Goal: Task Accomplishment & Management: Manage account settings

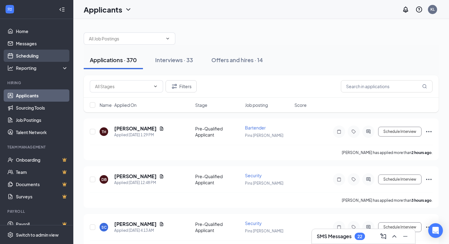
click at [34, 57] on link "Scheduling" at bounding box center [42, 56] width 52 height 12
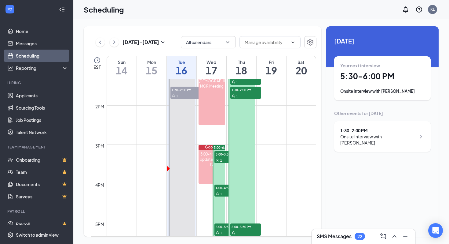
scroll to position [475, 0]
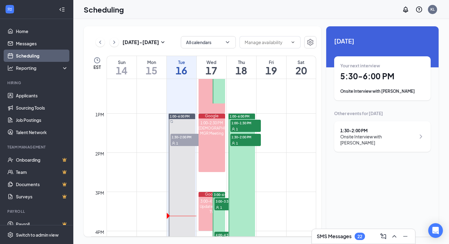
click at [244, 176] on div at bounding box center [242, 210] width 27 height 195
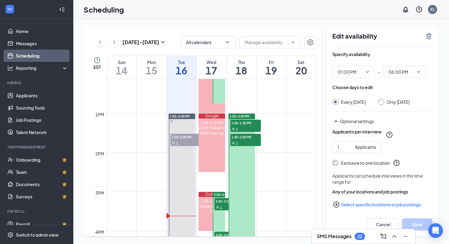
click at [383, 103] on input "Only Thursday, Sep 18" at bounding box center [381, 101] width 4 height 4
radio input "true"
radio input "false"
click at [431, 37] on icon "TrashOutline" at bounding box center [430, 36] width 6 height 6
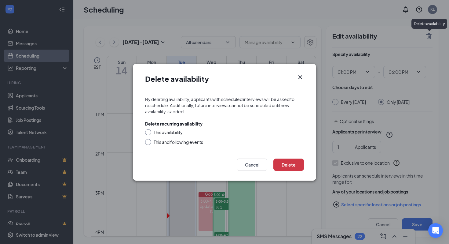
click at [177, 133] on div "This availability" at bounding box center [168, 132] width 29 height 6
click at [150, 133] on input "This availability" at bounding box center [147, 131] width 4 height 4
radio input "true"
click at [293, 161] on button "Delete" at bounding box center [289, 164] width 31 height 12
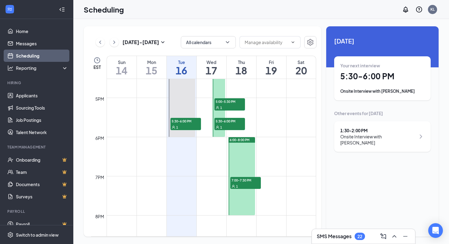
scroll to position [648, 0]
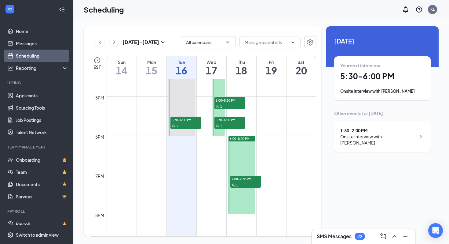
click at [246, 206] on div at bounding box center [242, 175] width 27 height 78
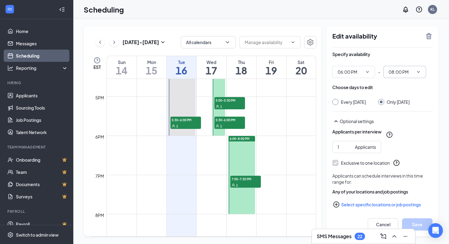
click at [423, 74] on span "08:00 PM" at bounding box center [405, 72] width 43 height 12
click at [416, 74] on span at bounding box center [418, 71] width 6 height 5
click at [393, 74] on input "08:00 PM" at bounding box center [401, 71] width 25 height 7
click at [412, 106] on div "07:30 PM" at bounding box center [409, 103] width 33 height 7
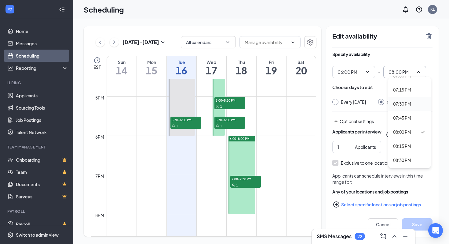
type input "07:30 PM"
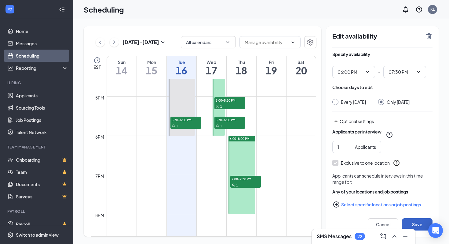
click at [422, 220] on button "Save" at bounding box center [417, 224] width 31 height 12
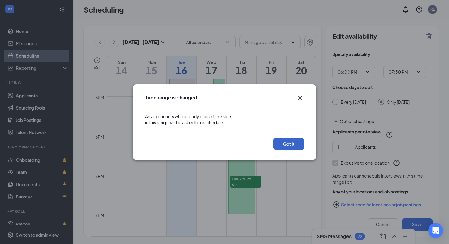
click at [290, 145] on button "Got it" at bounding box center [289, 144] width 31 height 12
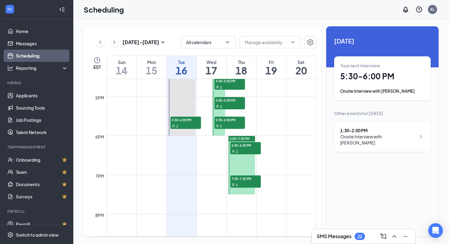
click at [37, 89] on li "Hiring Applicants Sourcing Tools Job Postings Talent Network" at bounding box center [36, 109] width 73 height 58
click at [35, 97] on link "Applicants" at bounding box center [42, 95] width 52 height 12
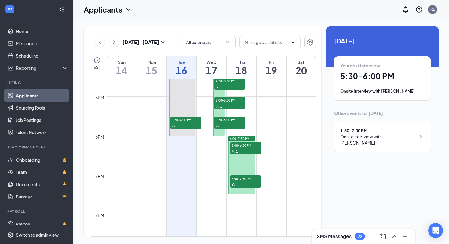
click at [28, 96] on link "Applicants" at bounding box center [42, 95] width 52 height 12
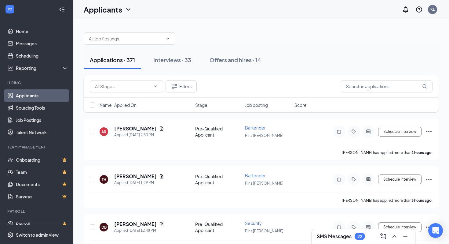
click at [335, 237] on h3 "SMS Messages" at bounding box center [334, 236] width 35 height 7
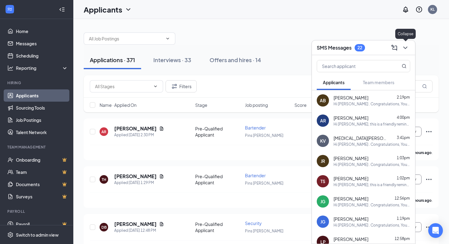
click at [407, 45] on icon "ChevronDown" at bounding box center [405, 47] width 7 height 7
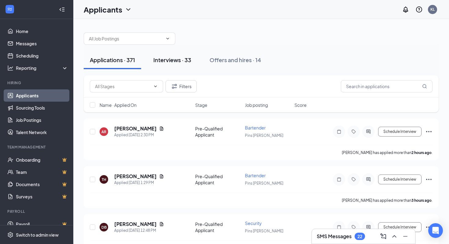
click at [181, 61] on div "Interviews · 33" at bounding box center [172, 60] width 38 height 8
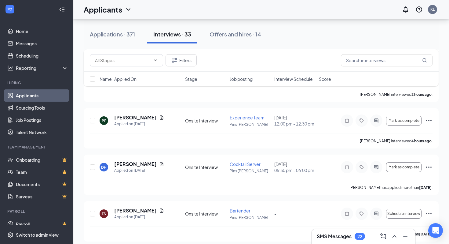
scroll to position [379, 0]
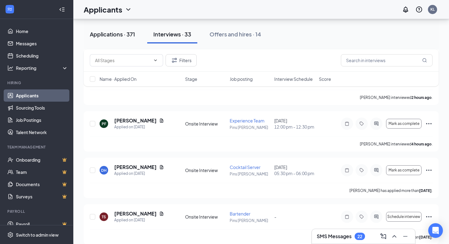
click at [101, 42] on button "Applications · 371" at bounding box center [112, 34] width 57 height 18
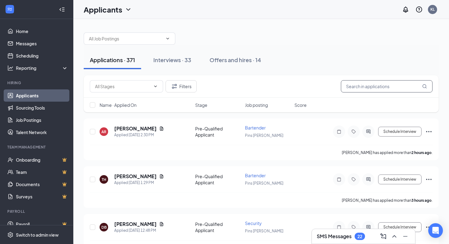
click at [365, 86] on input "text" at bounding box center [387, 86] width 92 height 12
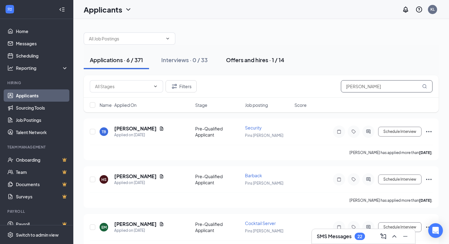
type input "[PERSON_NAME]"
click at [271, 67] on button "Offers and hires · 1 / 14" at bounding box center [255, 60] width 71 height 18
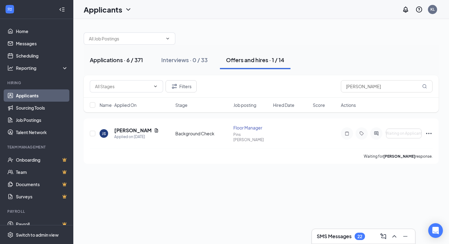
click at [122, 61] on div "Applications · 6 / 371" at bounding box center [116, 60] width 53 height 8
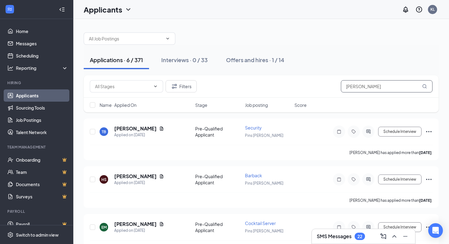
click at [355, 88] on input "[PERSON_NAME]" at bounding box center [387, 86] width 92 height 12
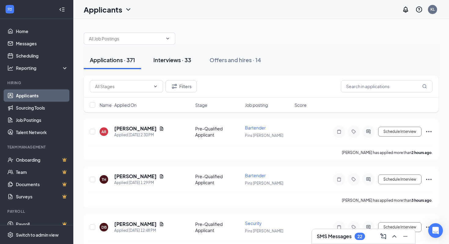
click at [185, 63] on div "Interviews · 33" at bounding box center [172, 60] width 38 height 8
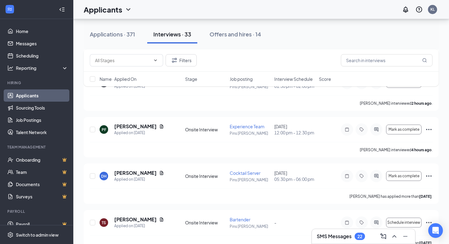
scroll to position [382, 0]
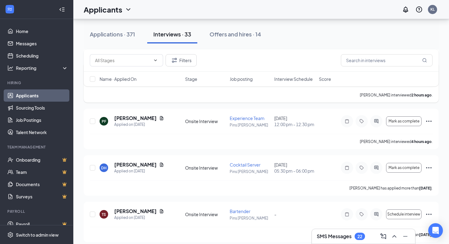
click at [432, 78] on icon "Ellipses" at bounding box center [429, 74] width 7 height 7
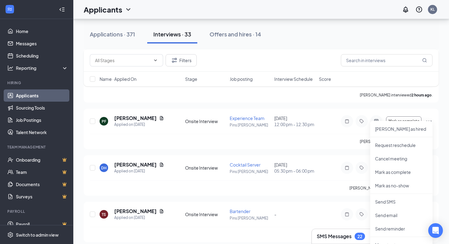
click at [321, 240] on div "SMS Messages 22" at bounding box center [364, 236] width 94 height 10
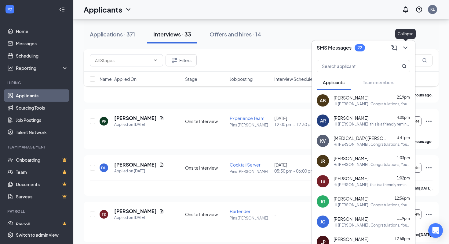
click at [406, 47] on icon "ChevronDown" at bounding box center [405, 47] width 7 height 7
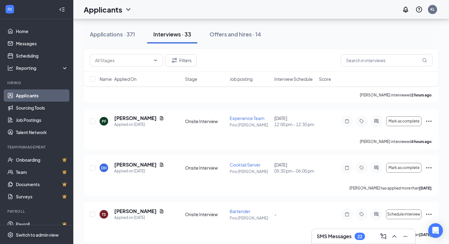
click at [27, 99] on link "Applicants" at bounding box center [42, 95] width 52 height 12
